Goal: Transaction & Acquisition: Book appointment/travel/reservation

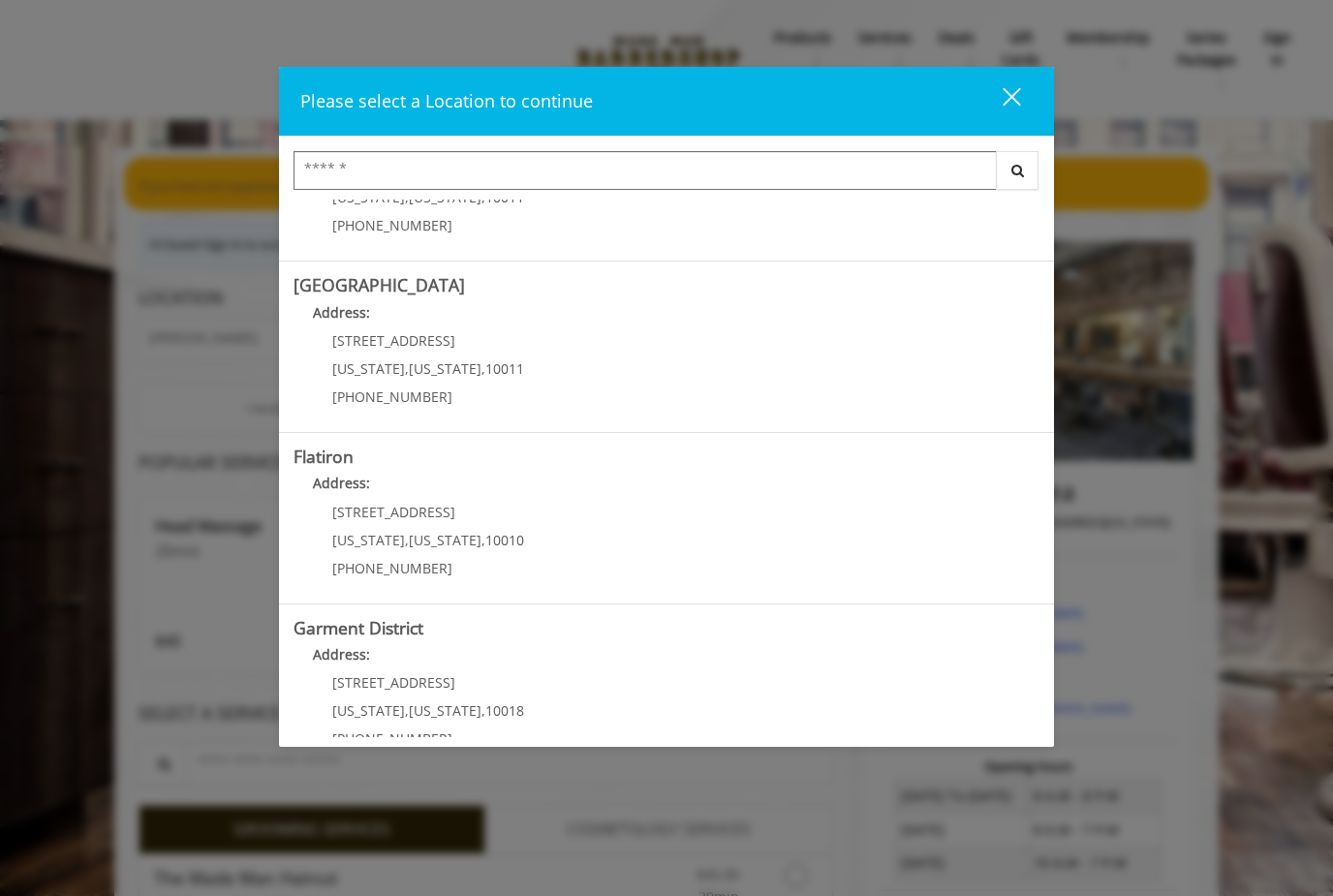
scroll to position [278, 0]
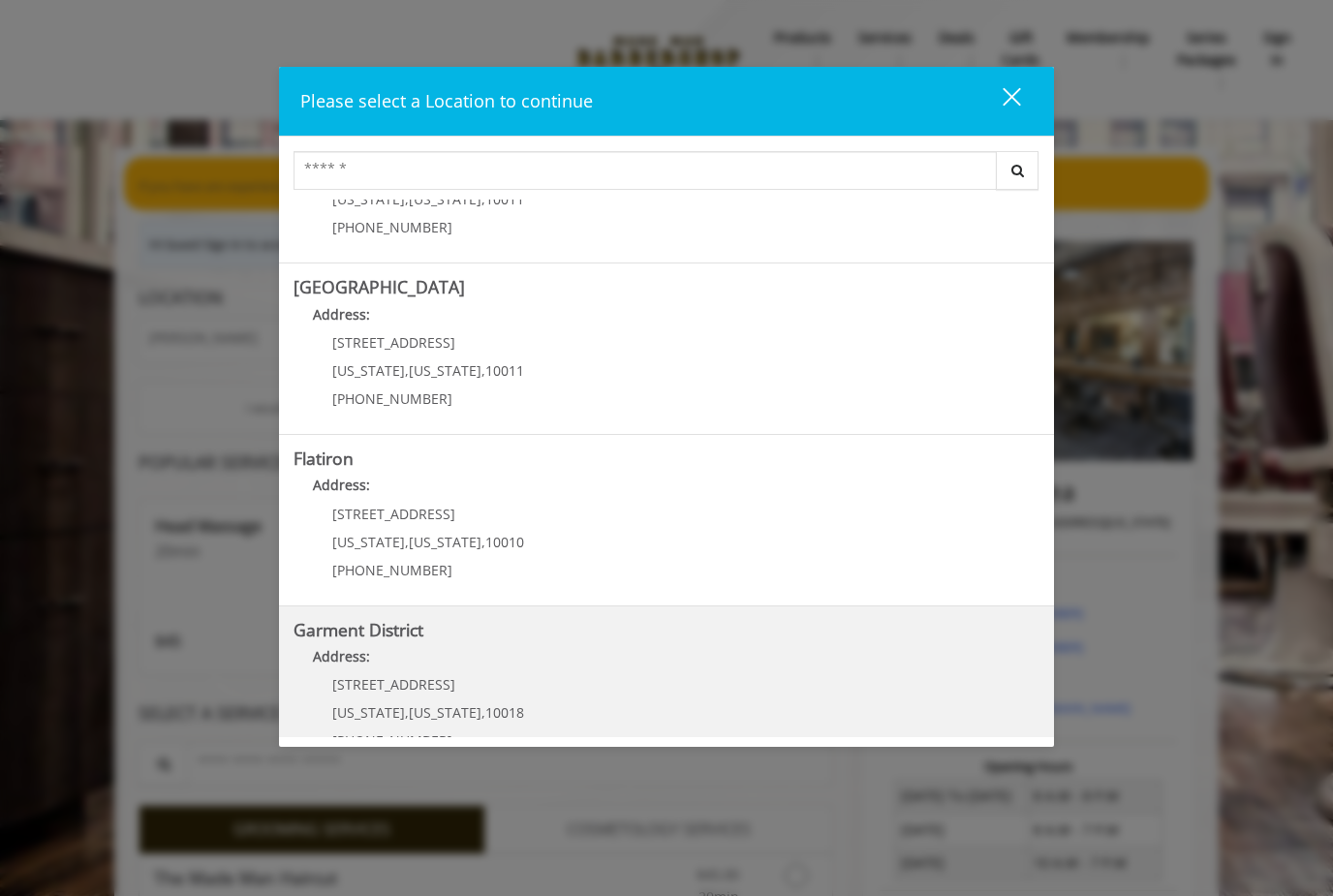
click at [414, 641] on District "Garment District Address: 1400 Broadway New York , New York , 10018 (212) 997-4…" at bounding box center [666, 692] width 746 height 142
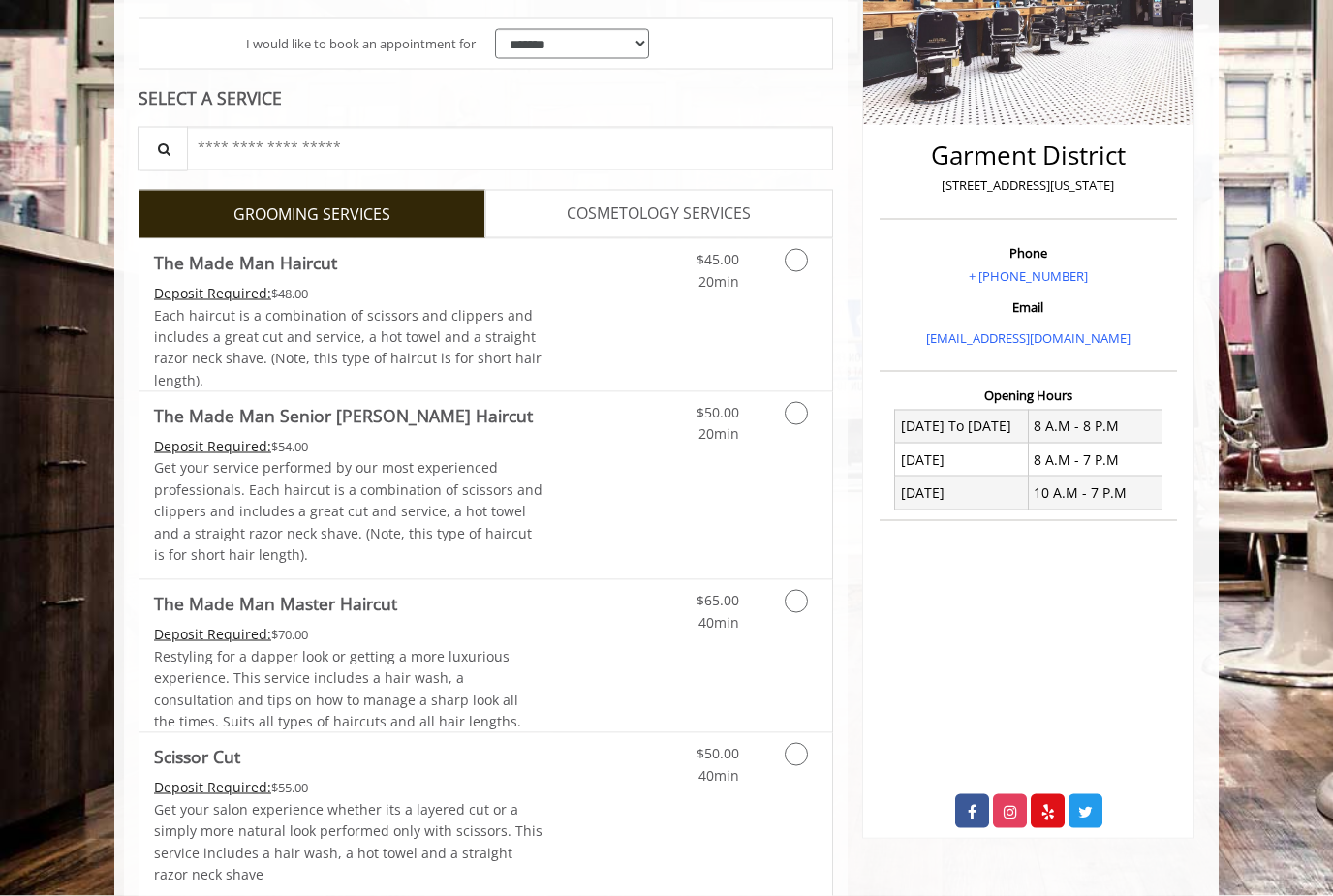
scroll to position [365, 0]
click at [801, 244] on link "Grooming services" at bounding box center [793, 265] width 49 height 53
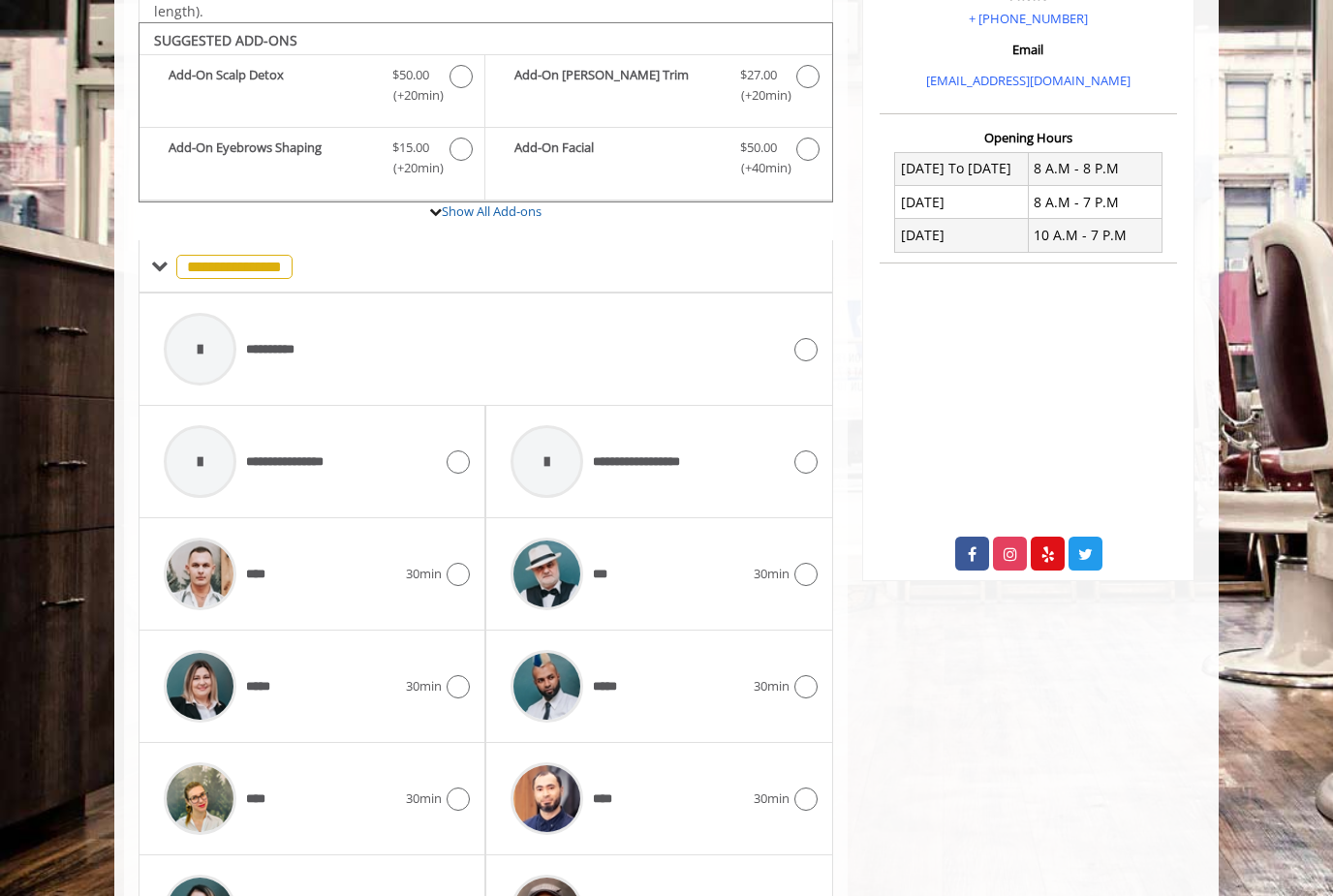
scroll to position [639, 0]
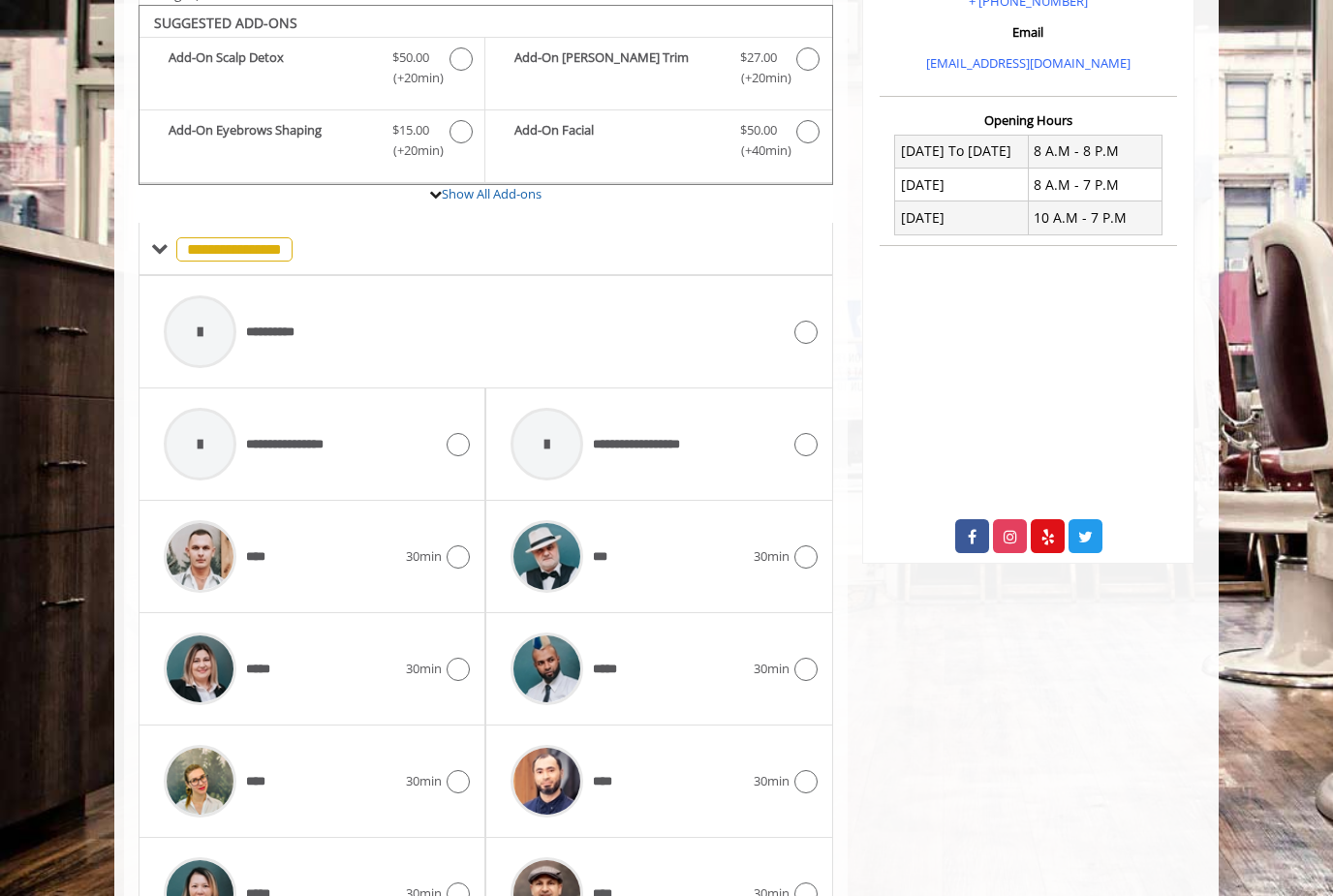
click at [222, 438] on div at bounding box center [200, 444] width 72 height 72
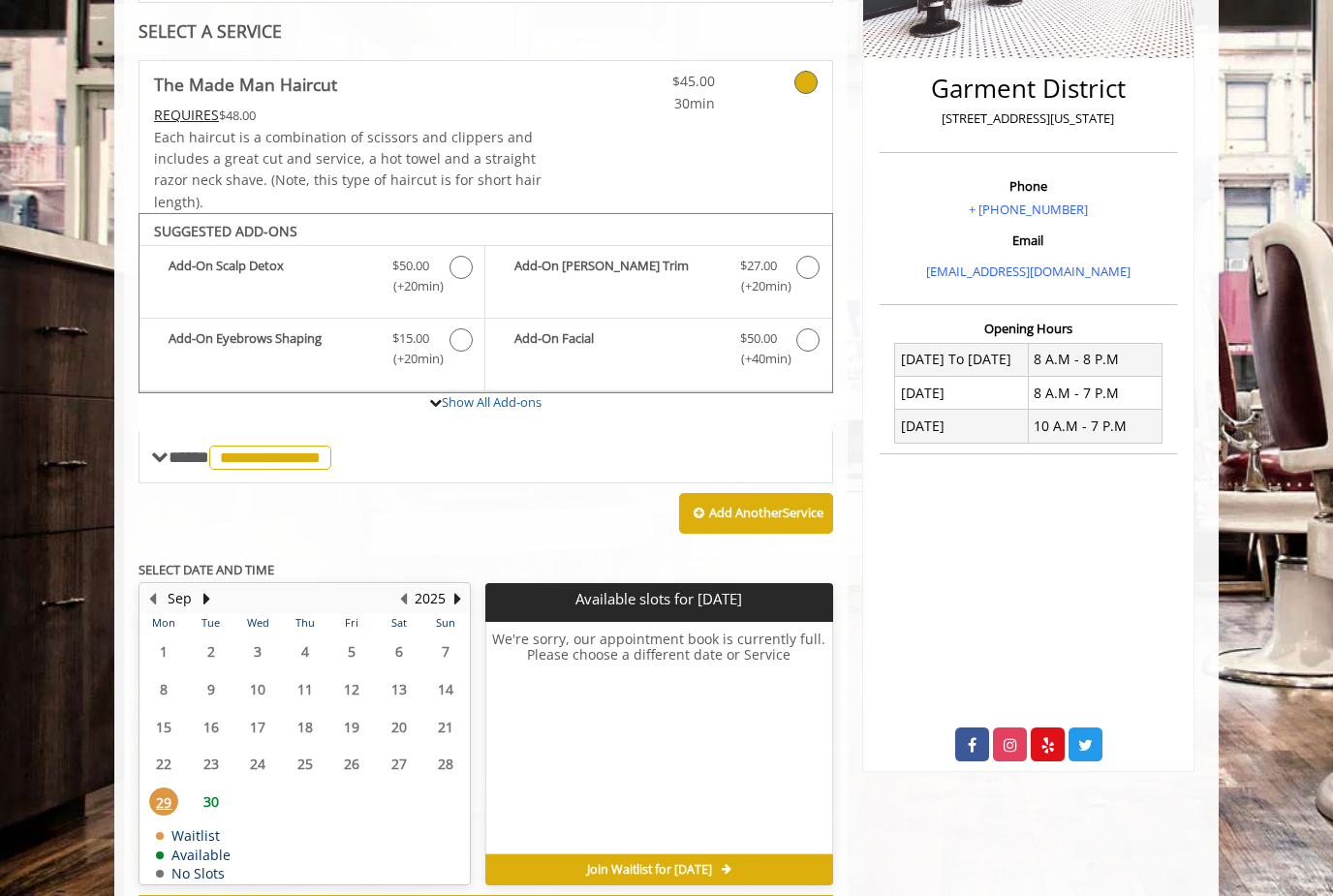
scroll to position [441, 0]
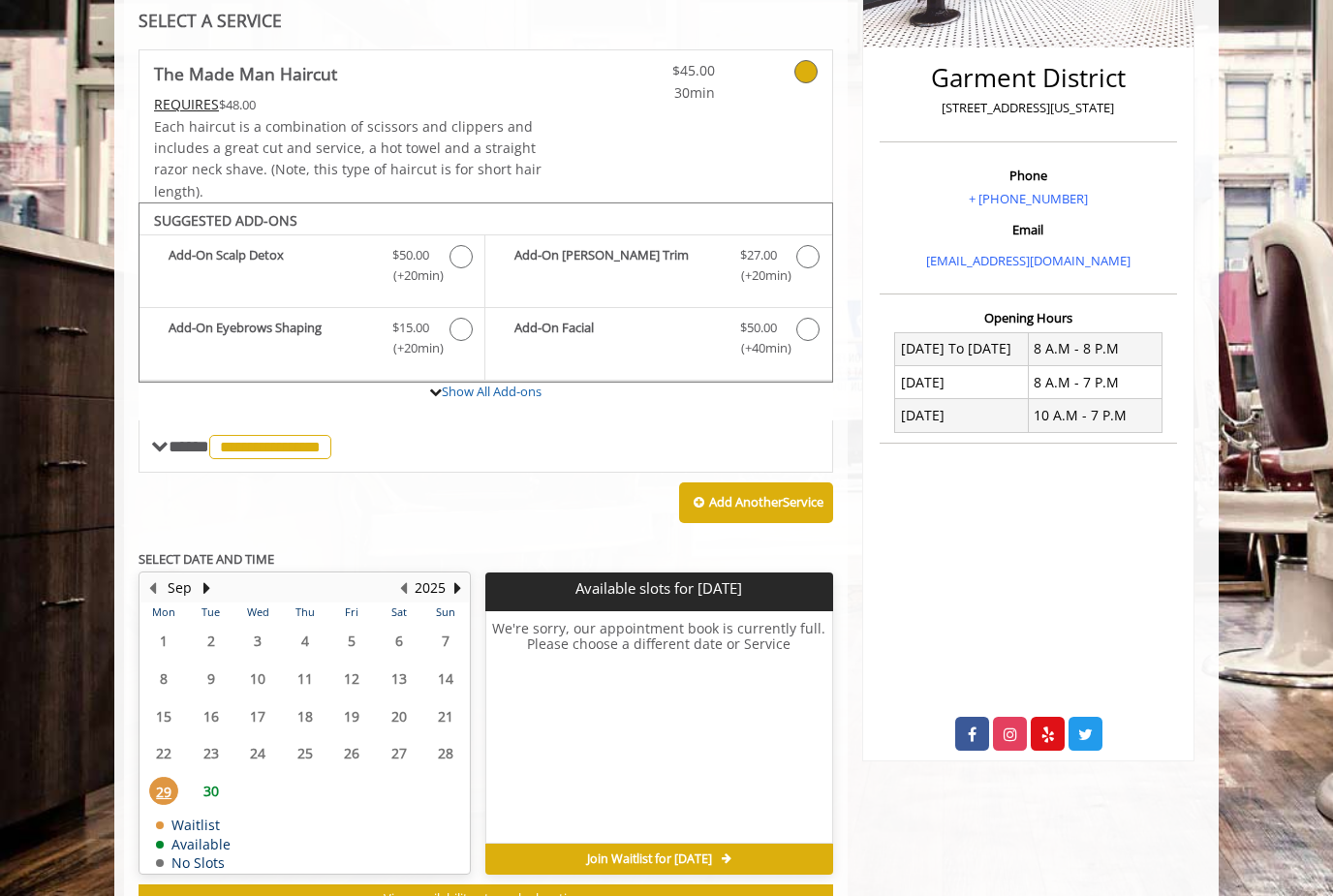
click at [820, 246] on span "The Made Man Haircut Add-onS" at bounding box center [809, 265] width 25 height 41
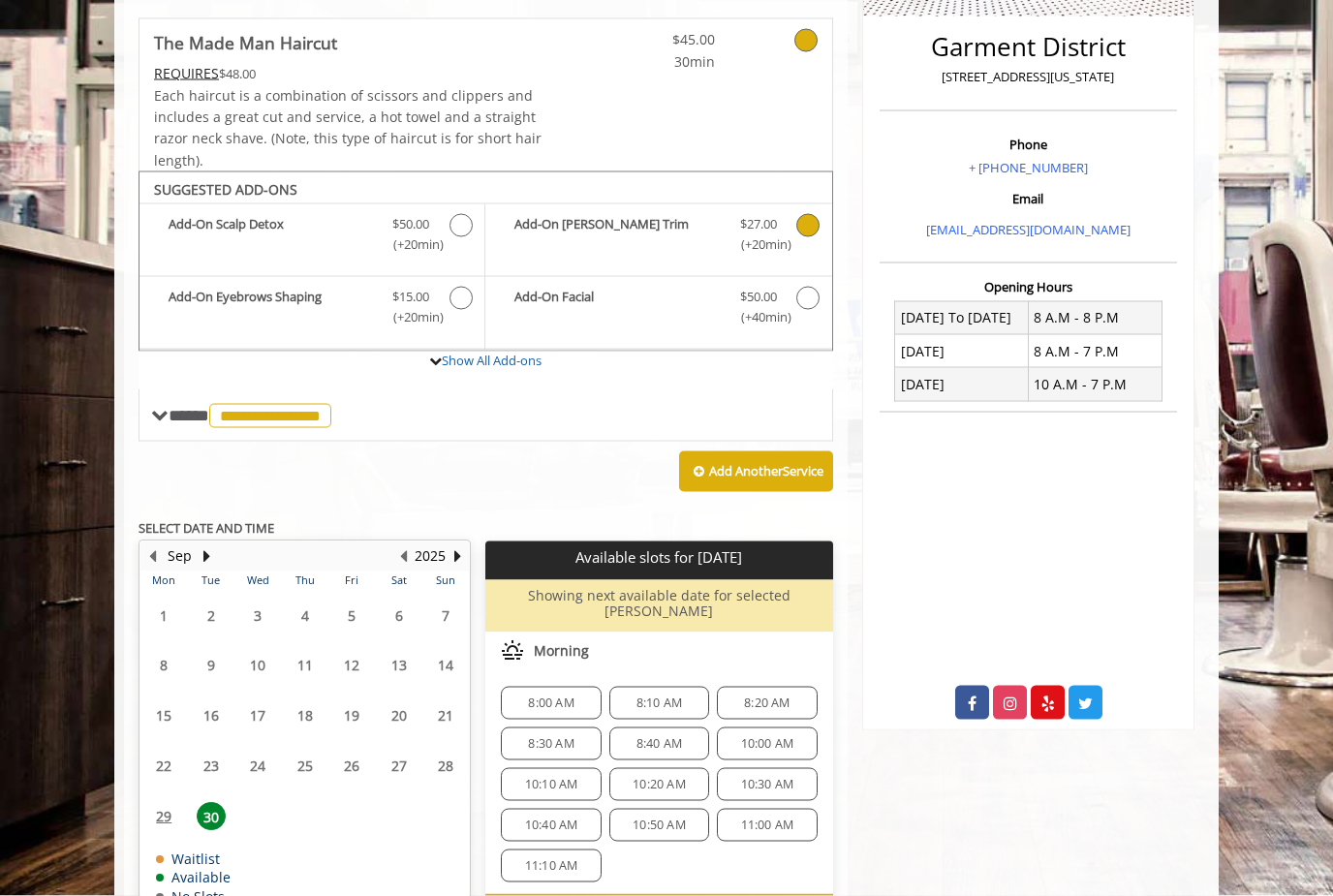
scroll to position [510, 0]
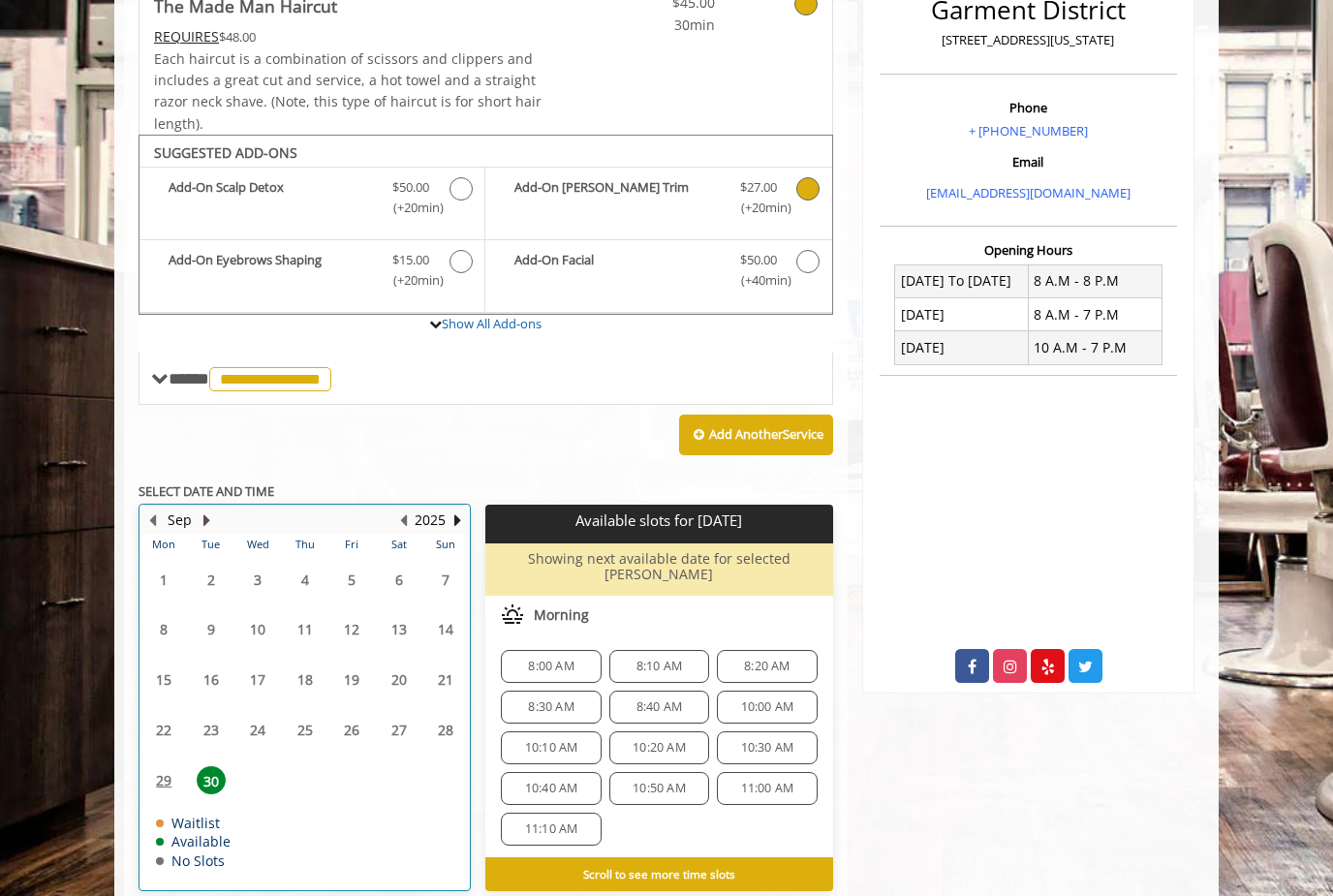
click at [212, 510] on button "Next Month" at bounding box center [207, 520] width 16 height 22
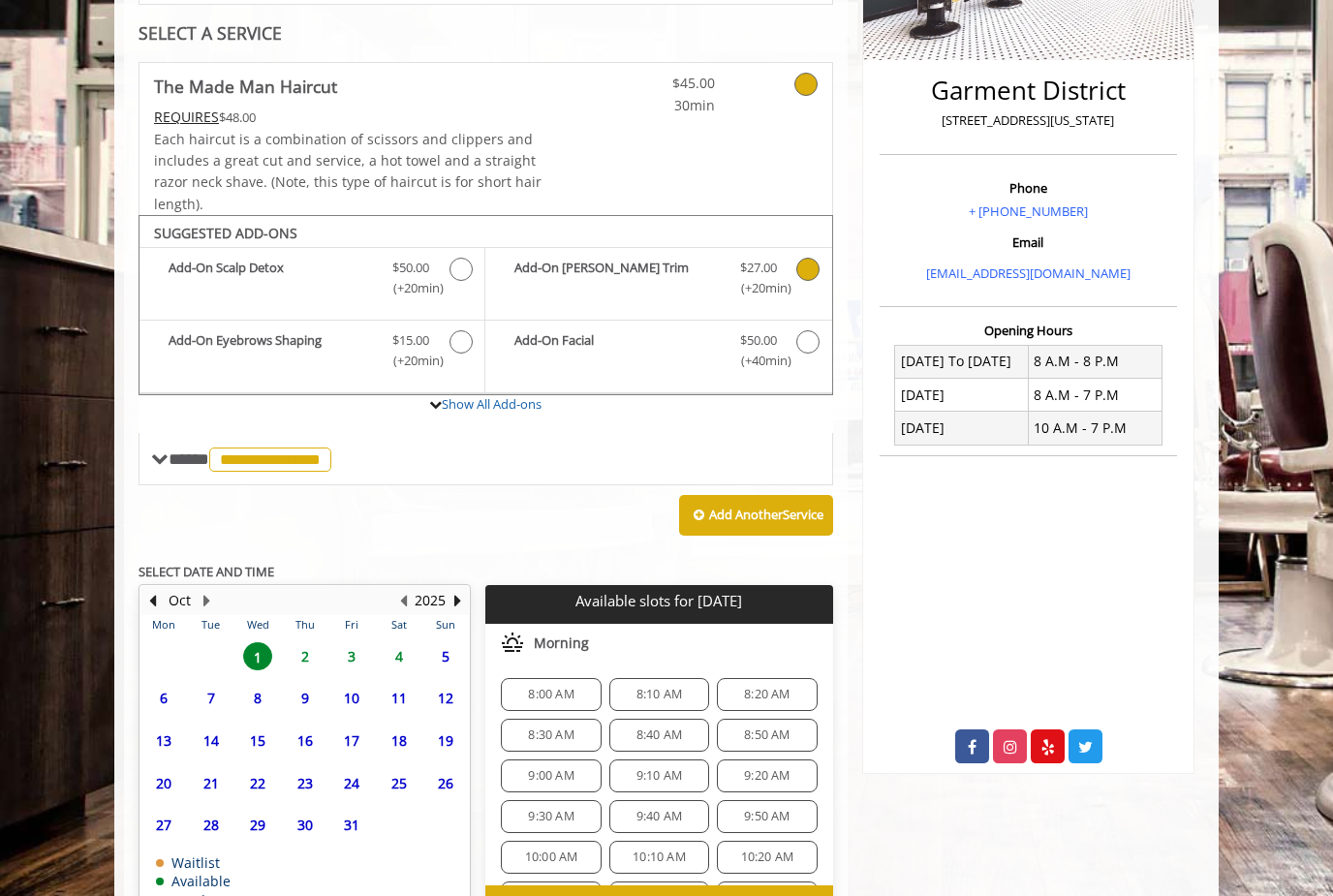
click at [412, 653] on span "4" at bounding box center [399, 655] width 29 height 28
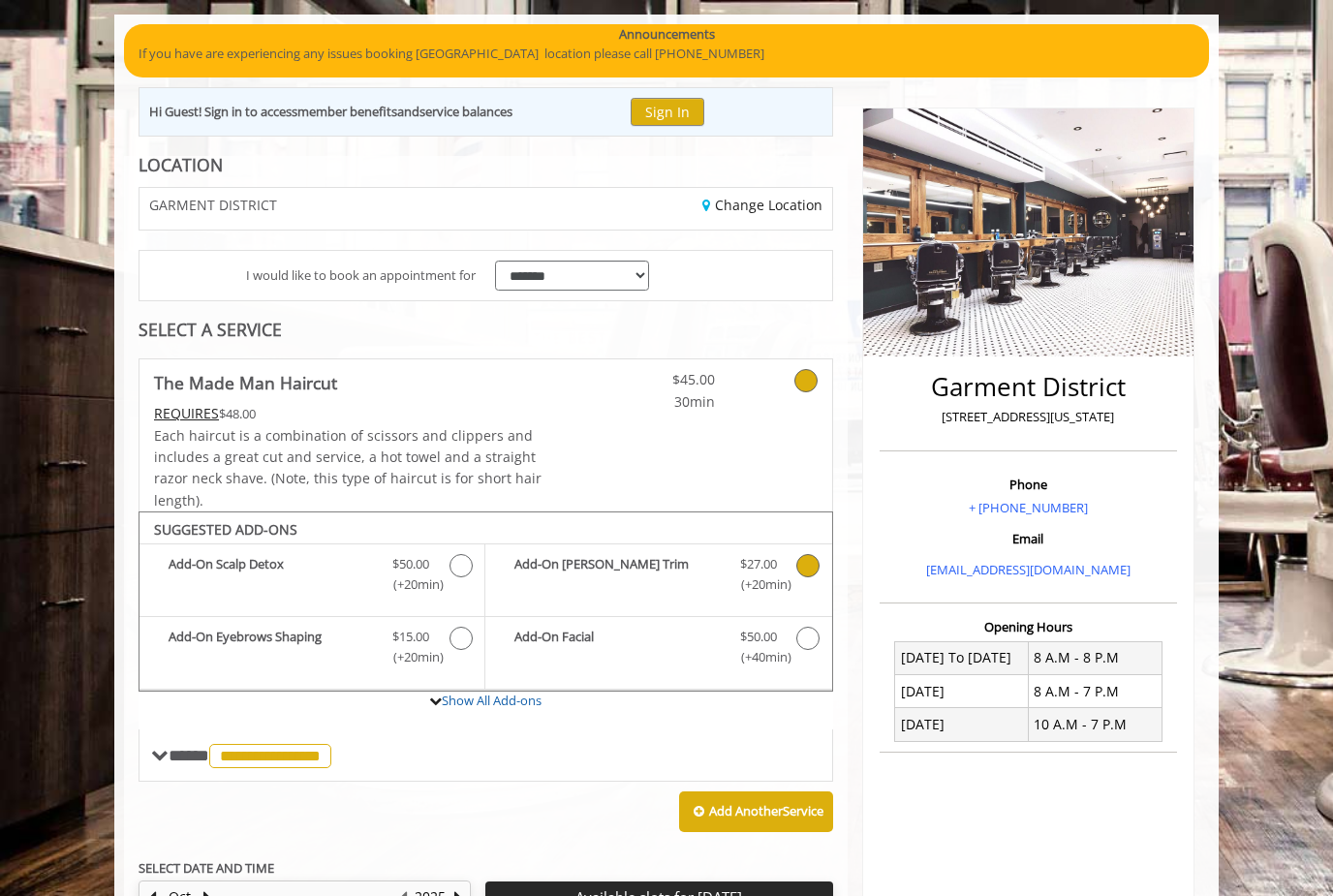
scroll to position [0, 0]
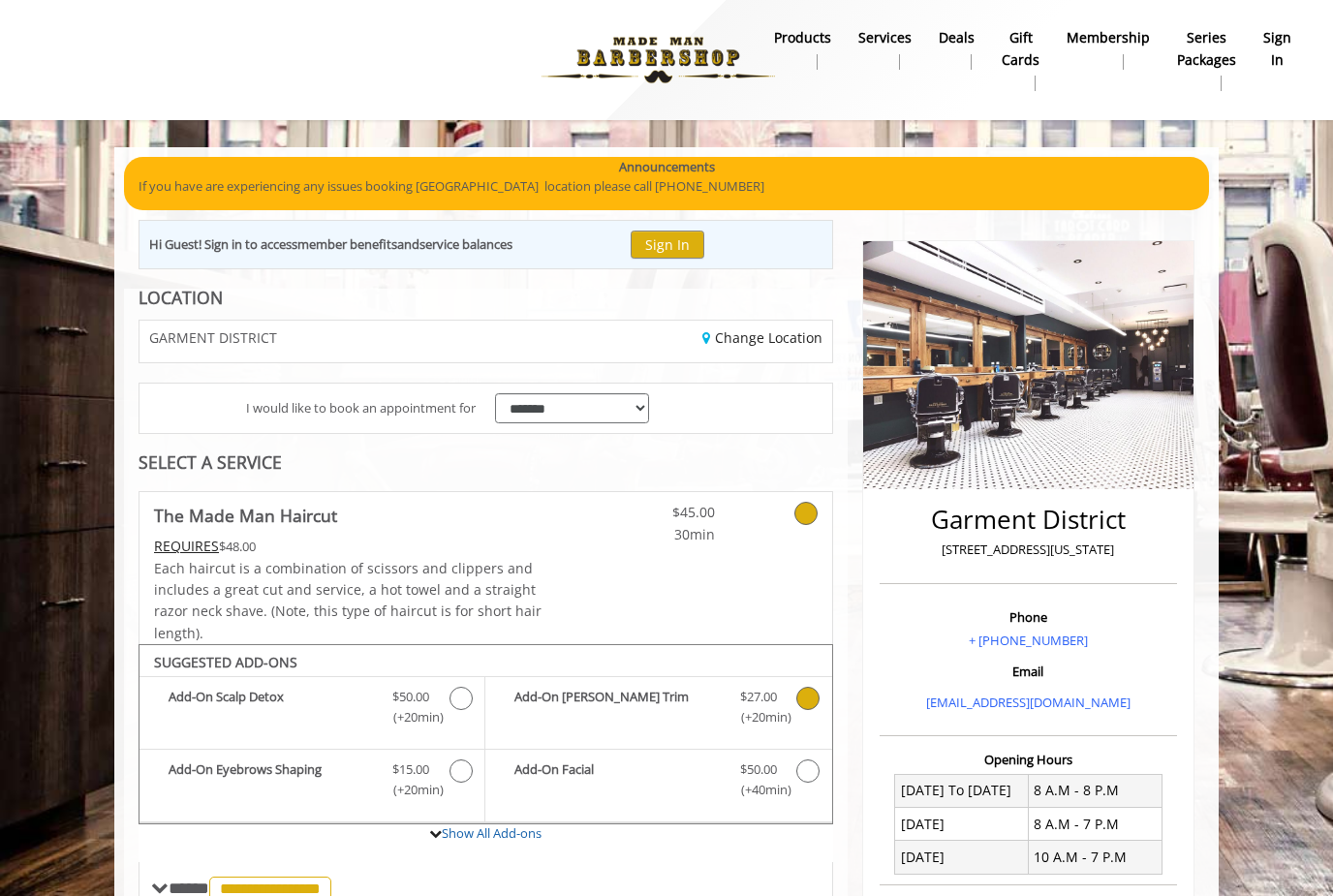
click at [1287, 354] on body "**********" at bounding box center [666, 785] width 1333 height 1277
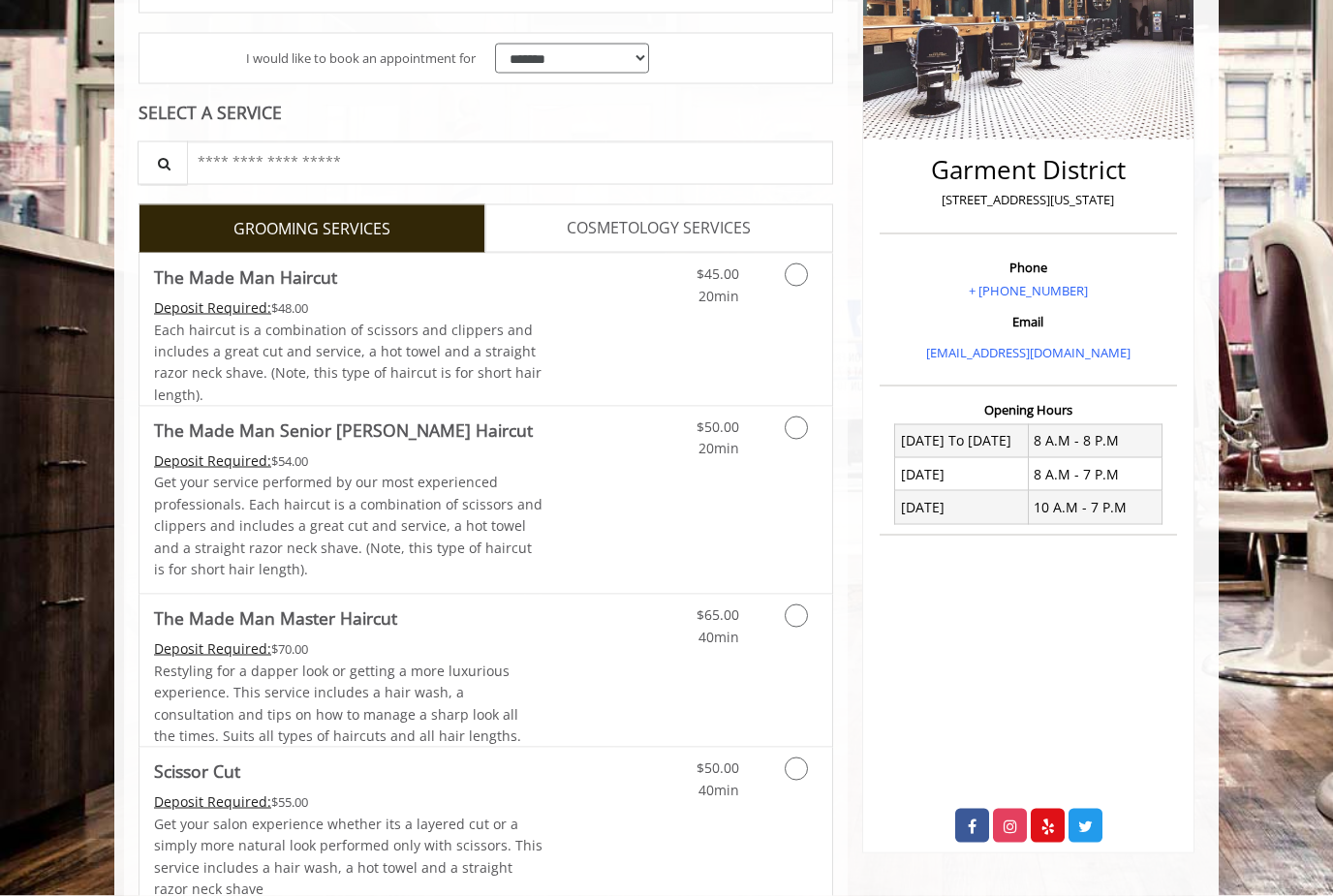
scroll to position [351, 0]
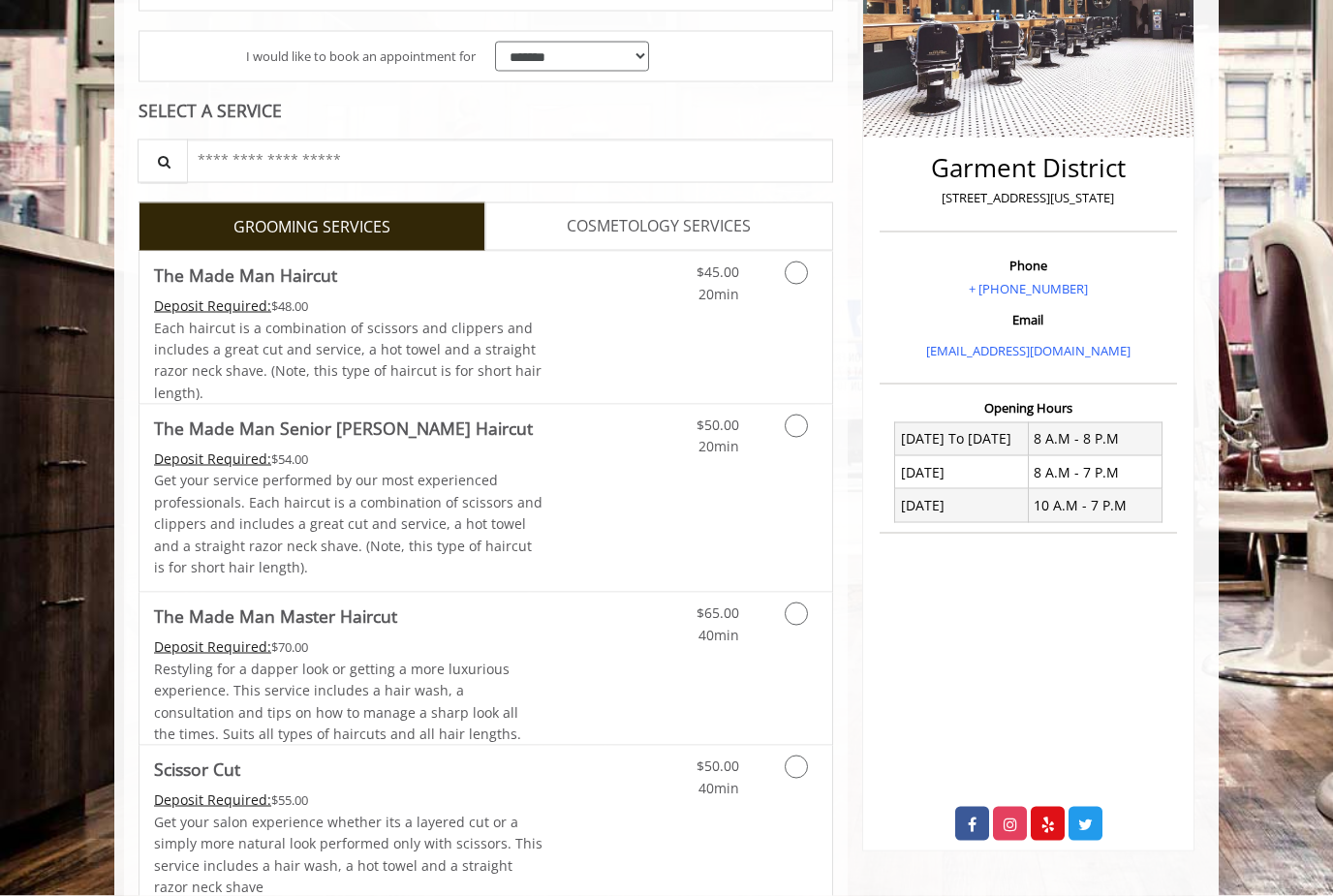
click at [801, 272] on icon "Grooming services" at bounding box center [797, 273] width 23 height 23
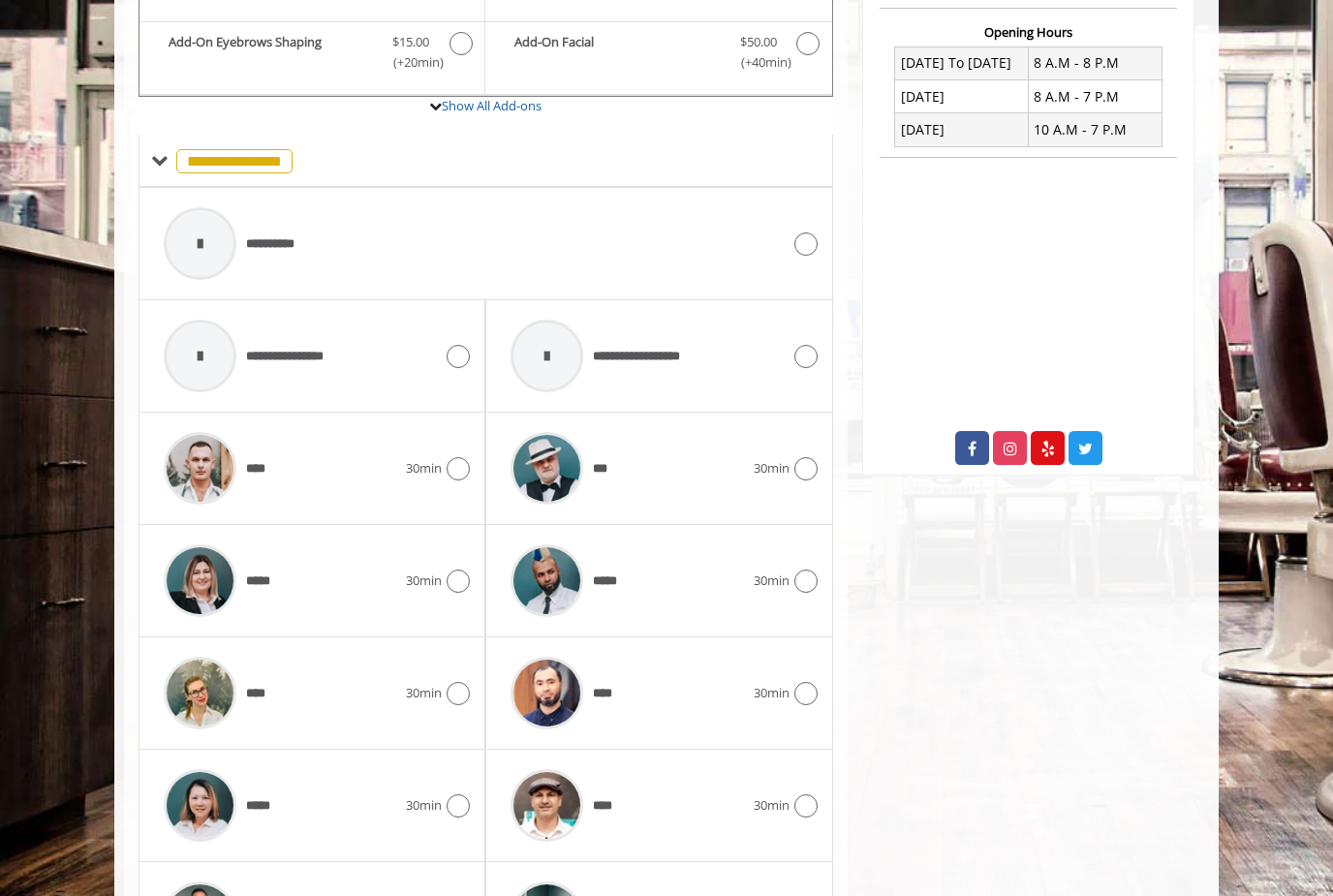
scroll to position [727, 0]
click at [187, 343] on div at bounding box center [200, 357] width 72 height 72
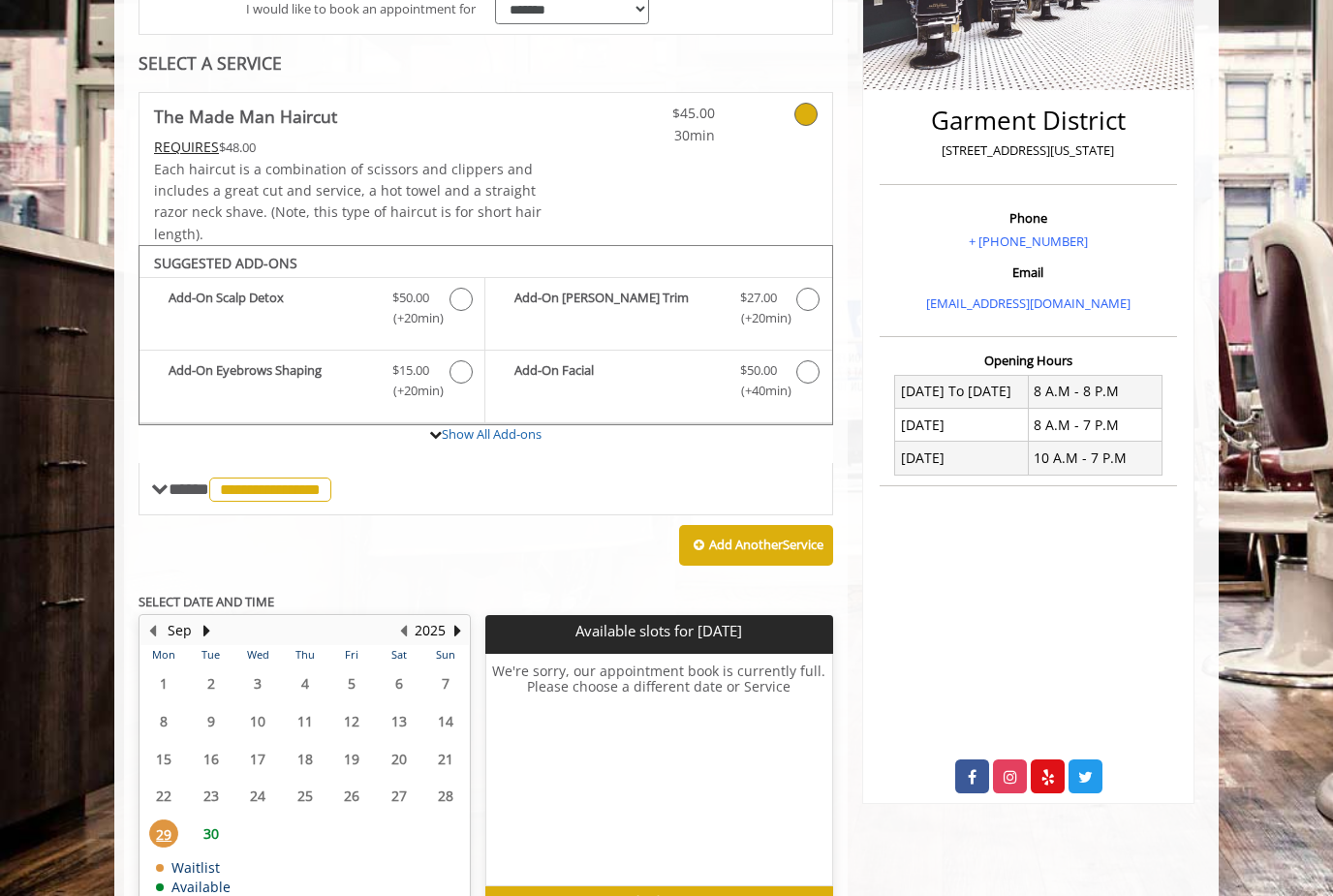
scroll to position [441, 0]
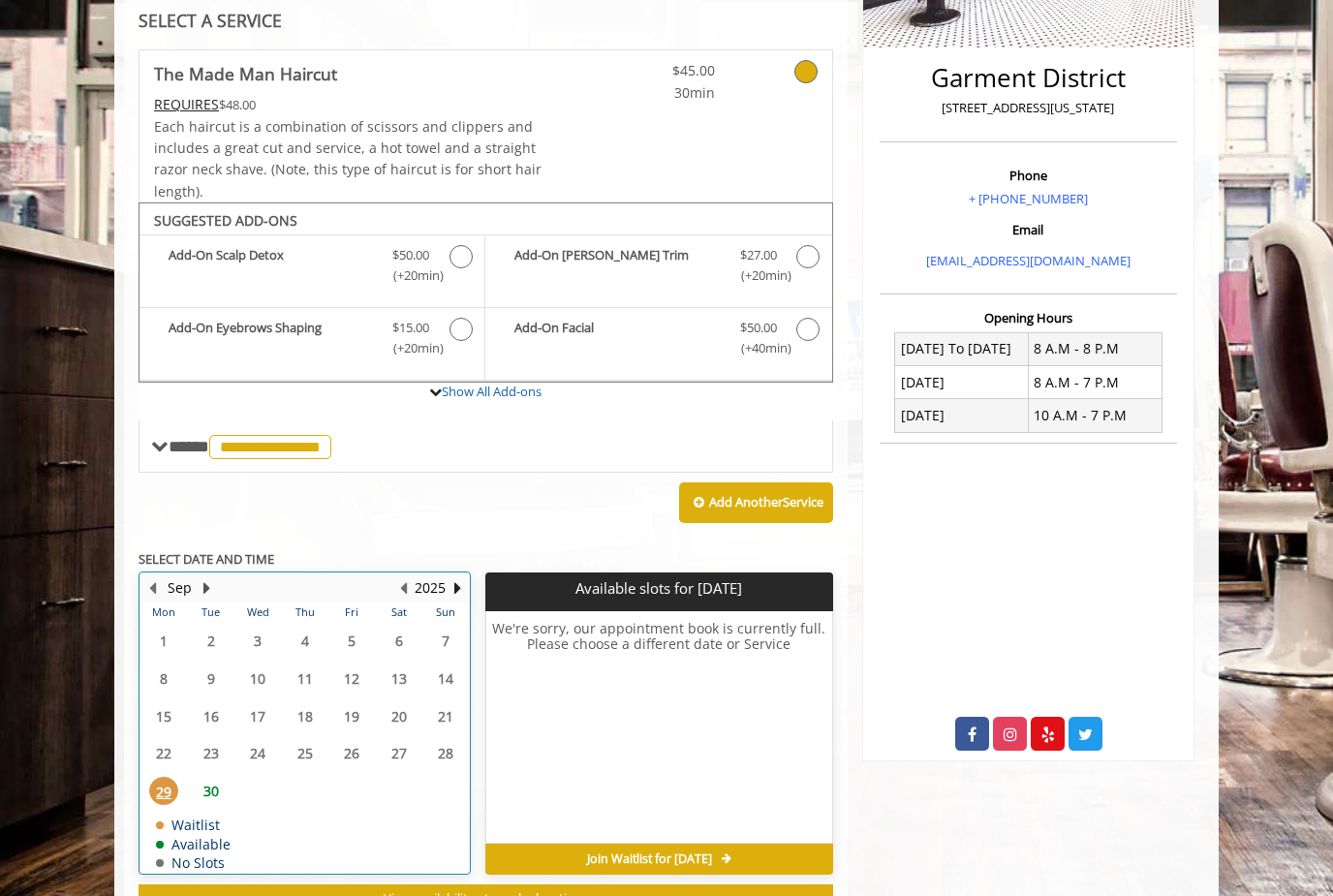
click at [200, 584] on button "Next Month" at bounding box center [207, 588] width 16 height 22
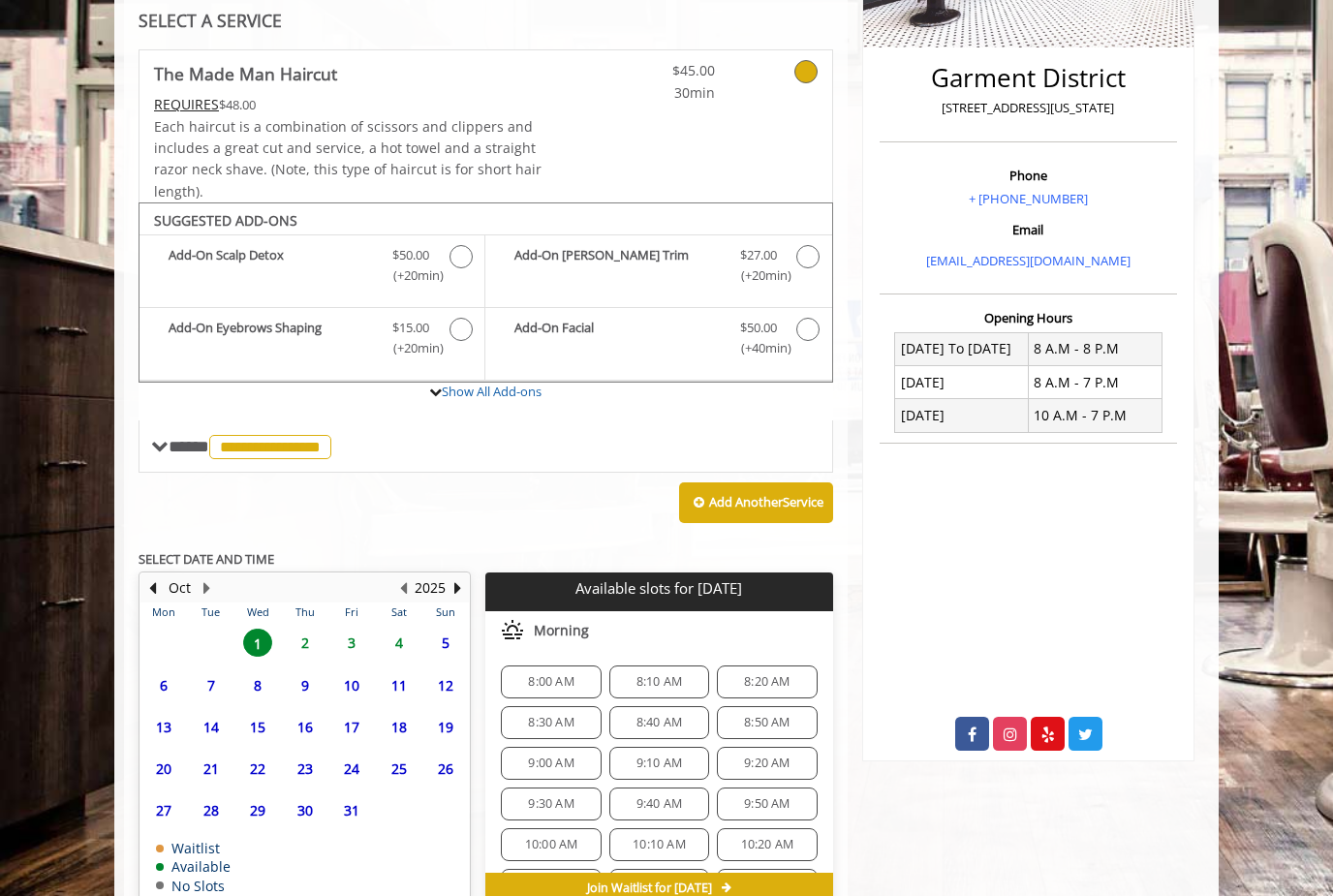
click at [393, 632] on span "4" at bounding box center [399, 643] width 29 height 28
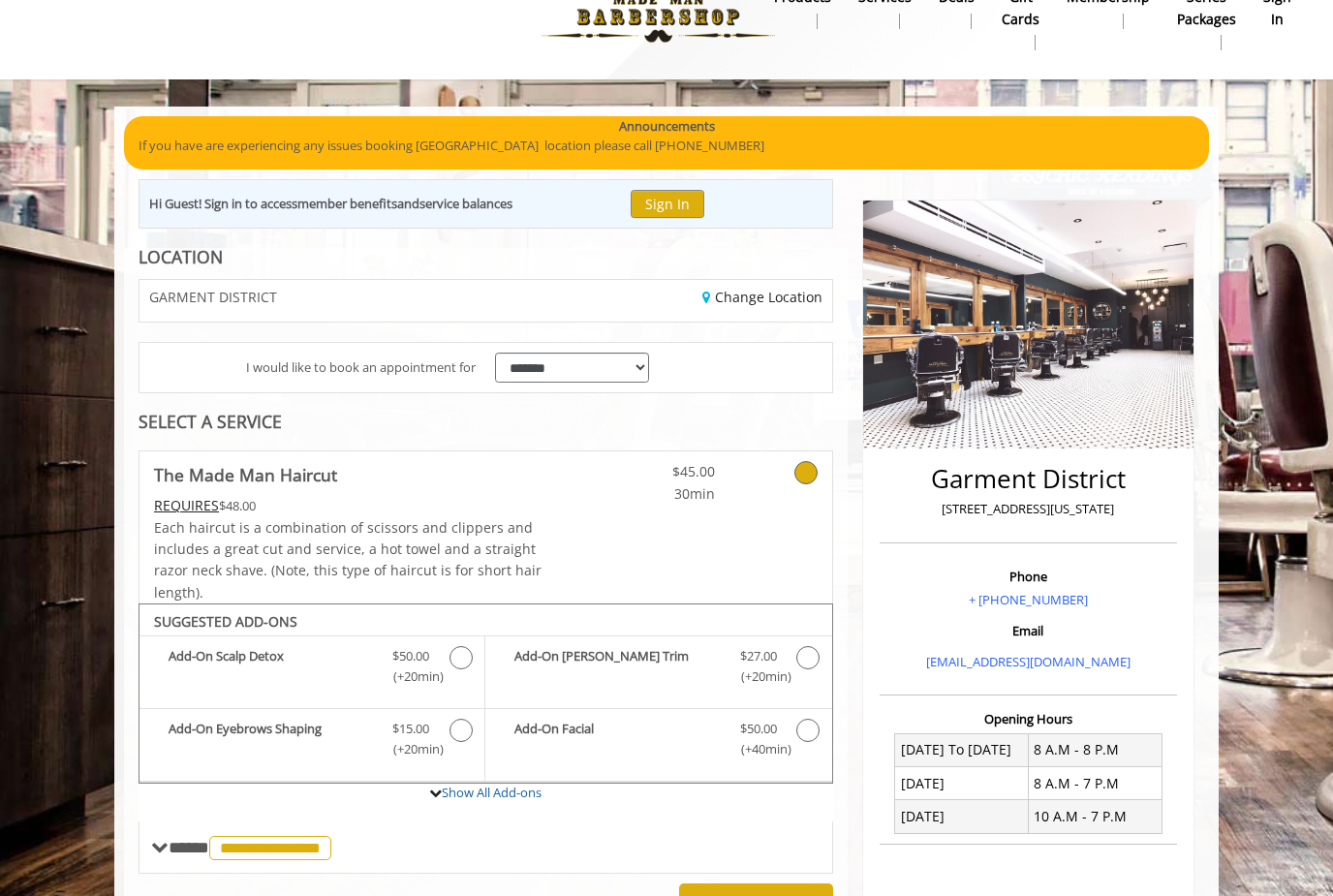
scroll to position [192, 0]
